Goal: Information Seeking & Learning: Learn about a topic

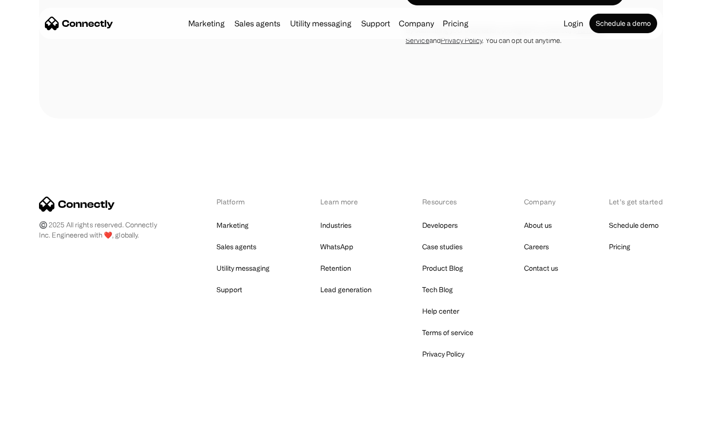
scroll to position [1649, 0]
